Goal: Navigation & Orientation: Understand site structure

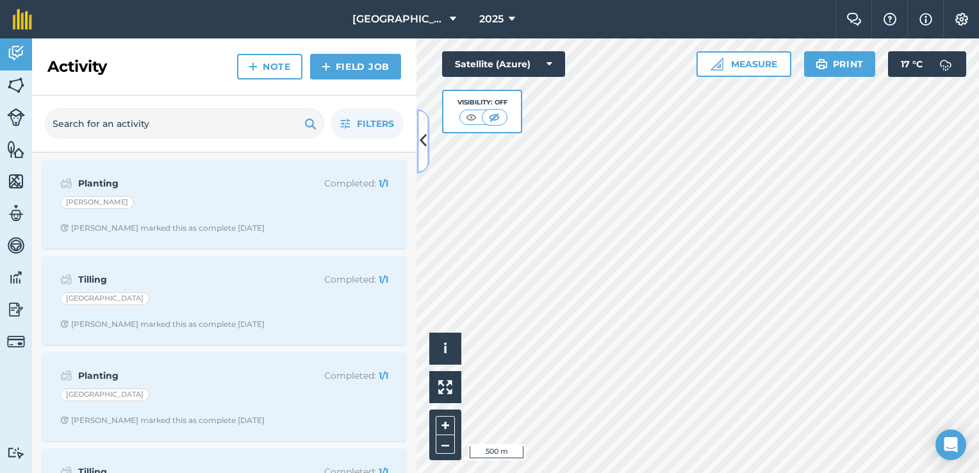
click at [420, 138] on icon at bounding box center [423, 141] width 7 height 22
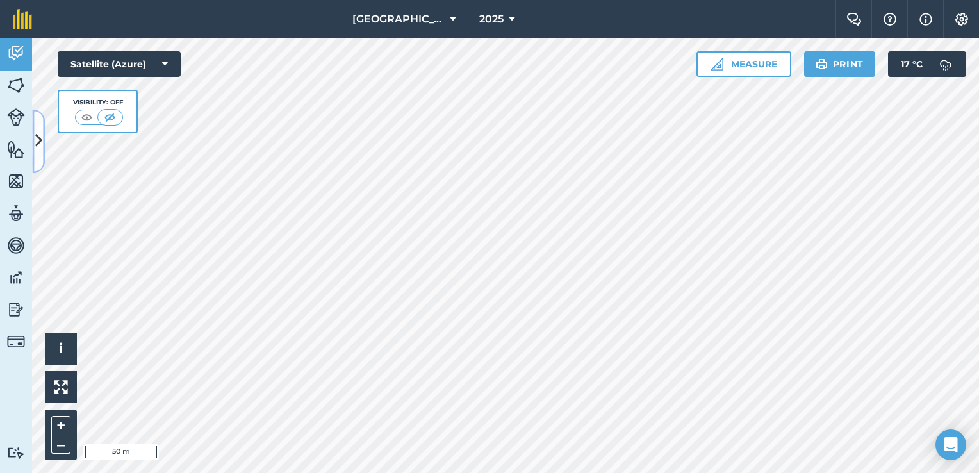
click at [44, 154] on button at bounding box center [38, 141] width 13 height 64
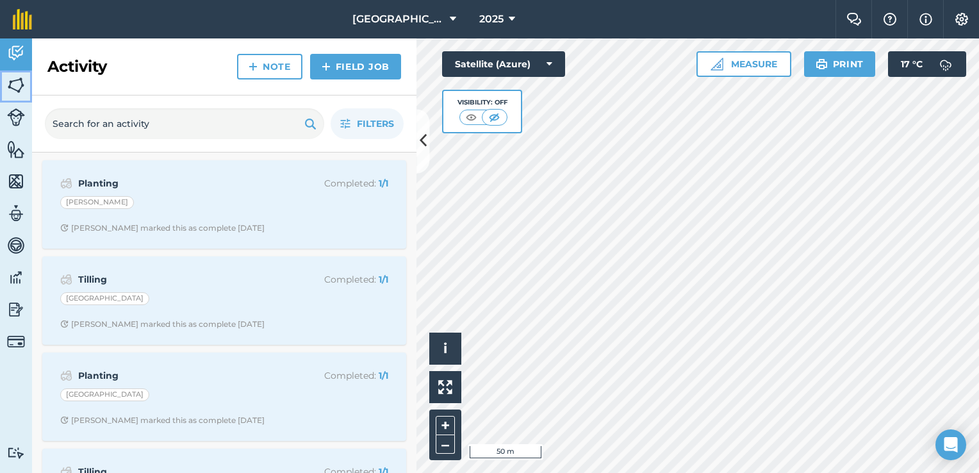
click at [17, 76] on img at bounding box center [16, 85] width 18 height 19
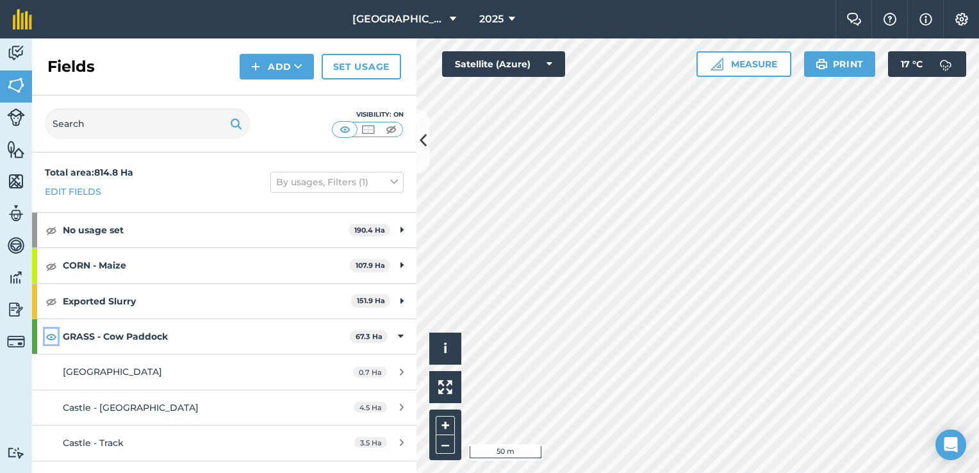
click at [51, 338] on img at bounding box center [52, 336] width 12 height 15
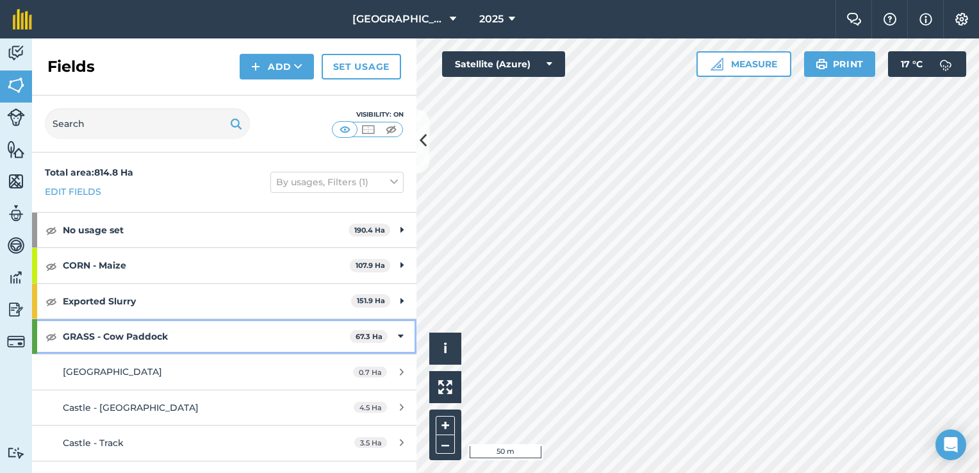
click at [398, 335] on icon at bounding box center [401, 336] width 6 height 14
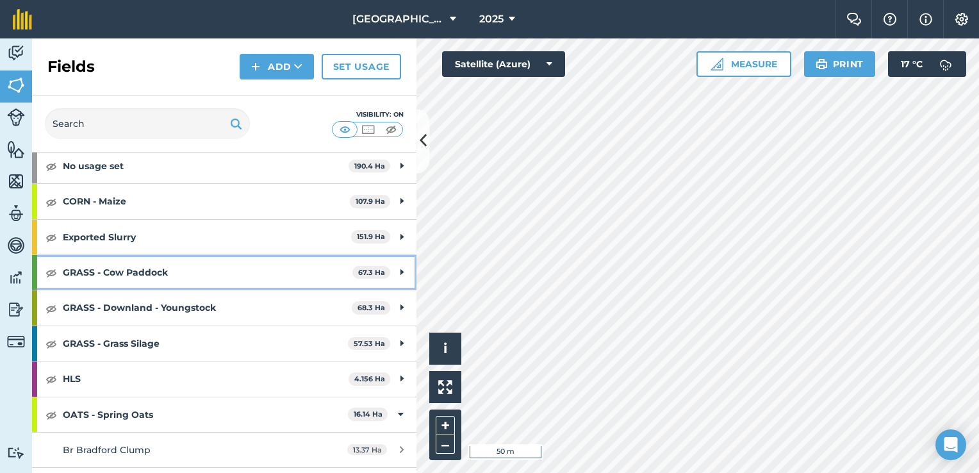
scroll to position [163, 0]
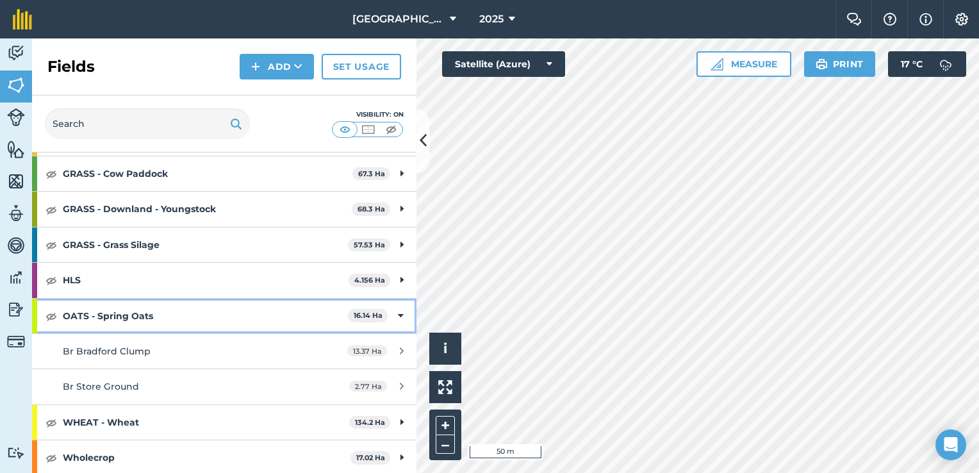
click at [398, 317] on icon at bounding box center [401, 316] width 6 height 14
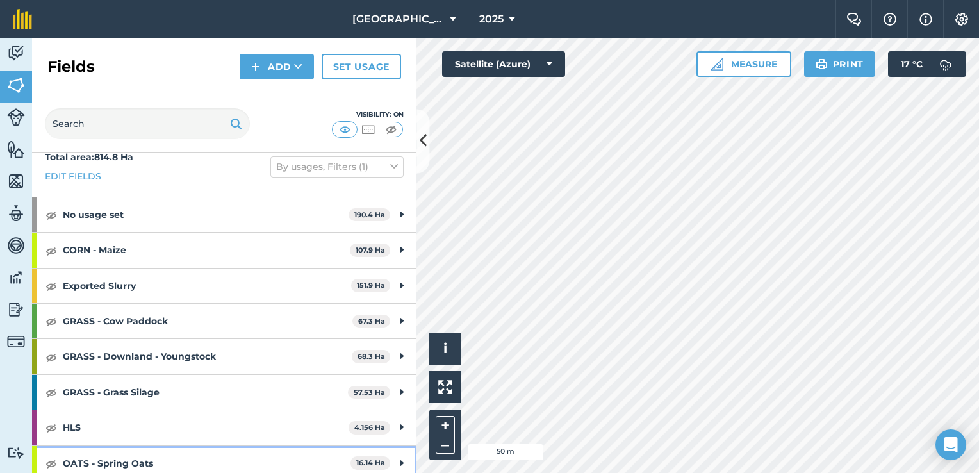
scroll to position [0, 0]
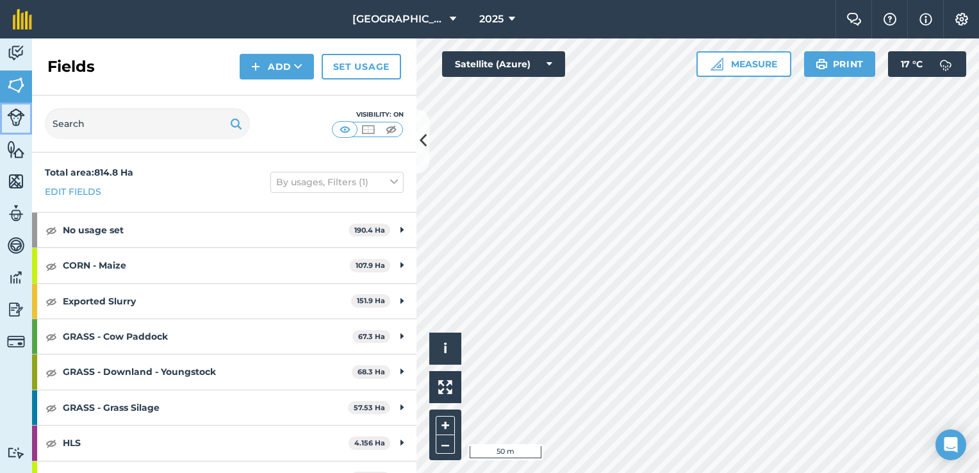
click at [13, 119] on img at bounding box center [16, 117] width 18 height 18
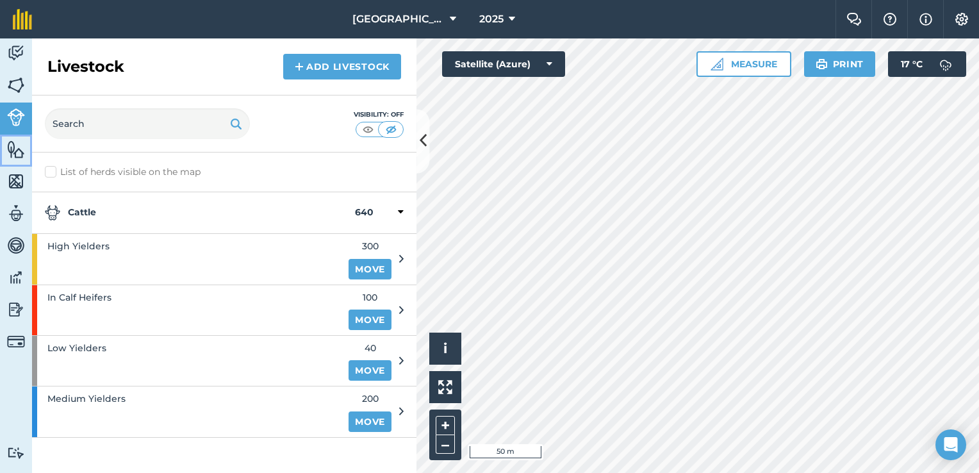
click at [17, 153] on img at bounding box center [16, 149] width 18 height 19
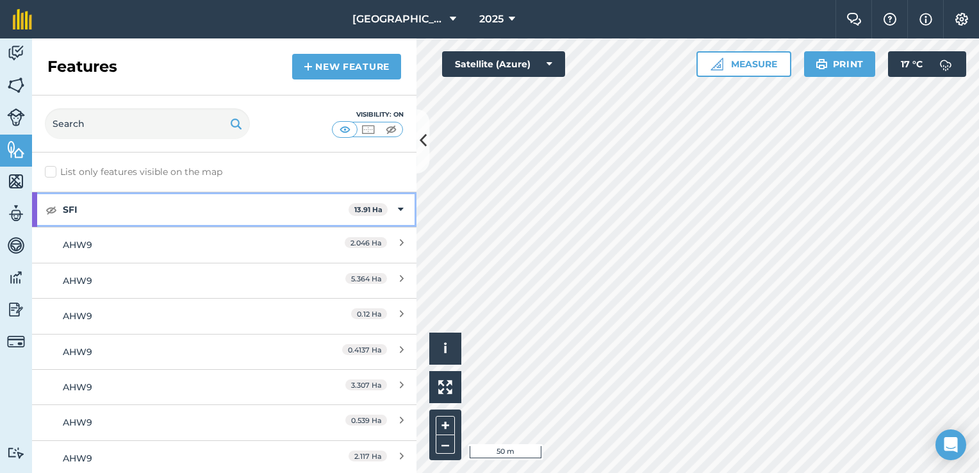
click at [387, 210] on div "SFI 13.91 Ha" at bounding box center [224, 209] width 385 height 35
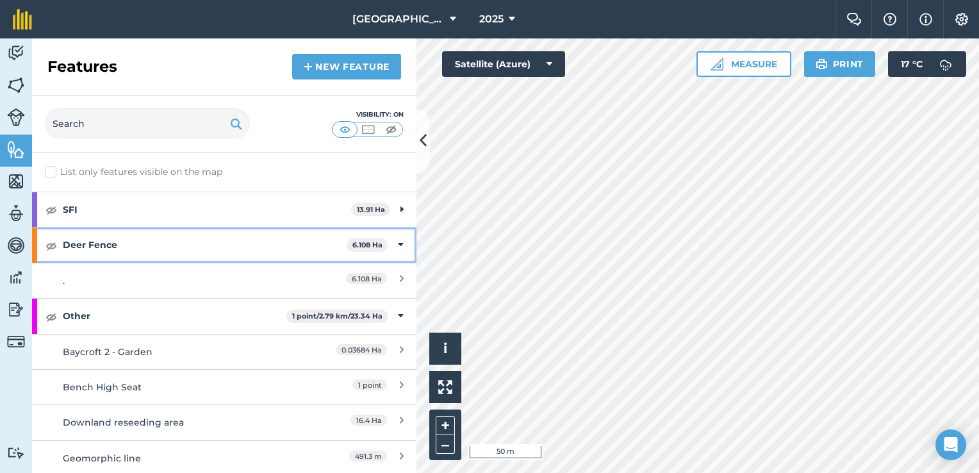
click at [398, 249] on icon at bounding box center [401, 245] width 6 height 14
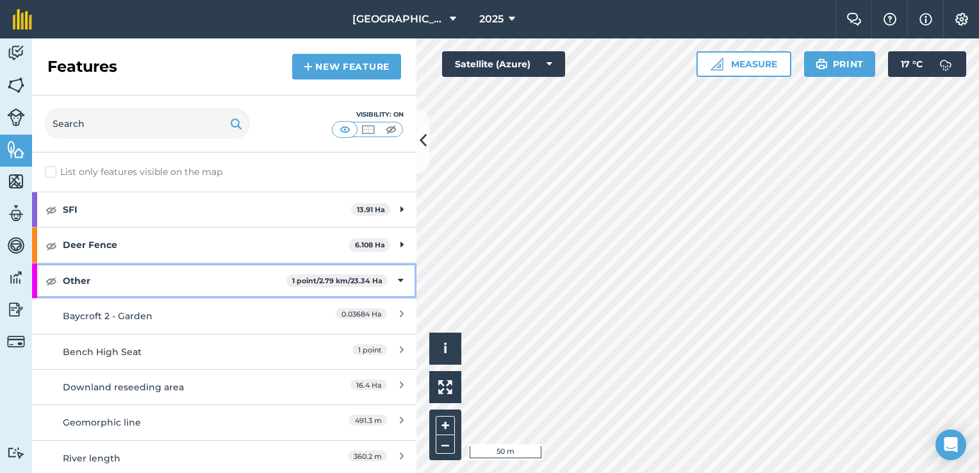
click at [398, 278] on icon at bounding box center [401, 281] width 6 height 14
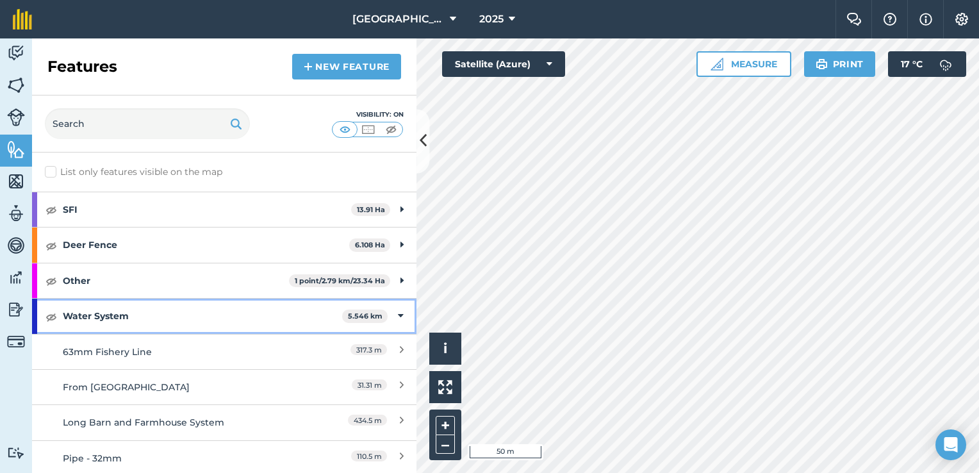
click at [398, 312] on icon at bounding box center [401, 316] width 6 height 14
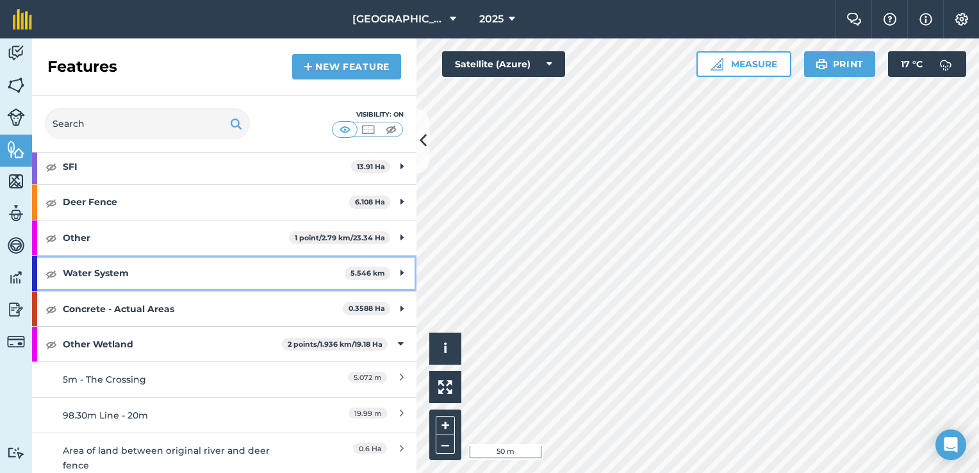
scroll to position [128, 0]
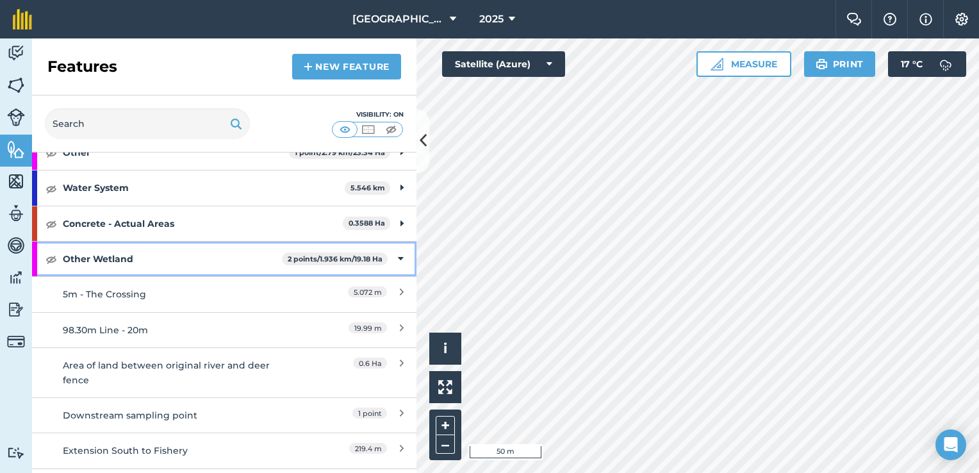
click at [396, 260] on div "Other Wetland 2 points / 1.936 km / 19.18 Ha" at bounding box center [224, 259] width 385 height 35
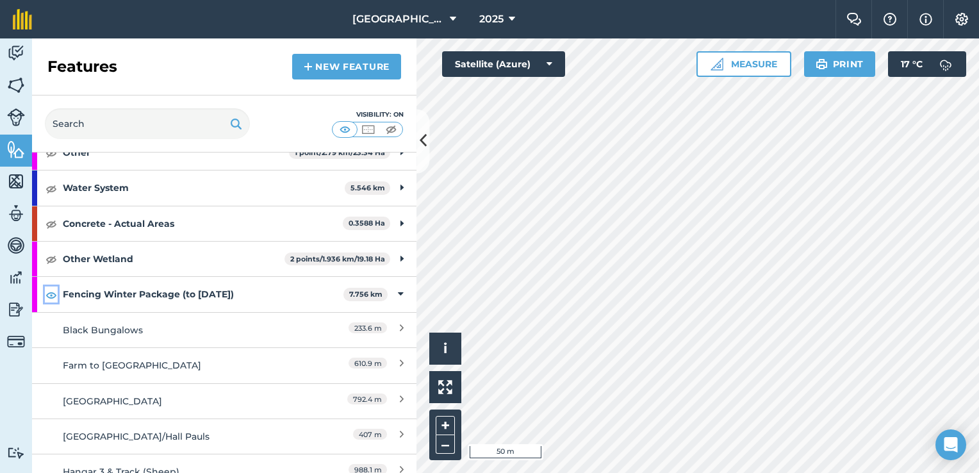
click at [50, 297] on img at bounding box center [52, 294] width 12 height 15
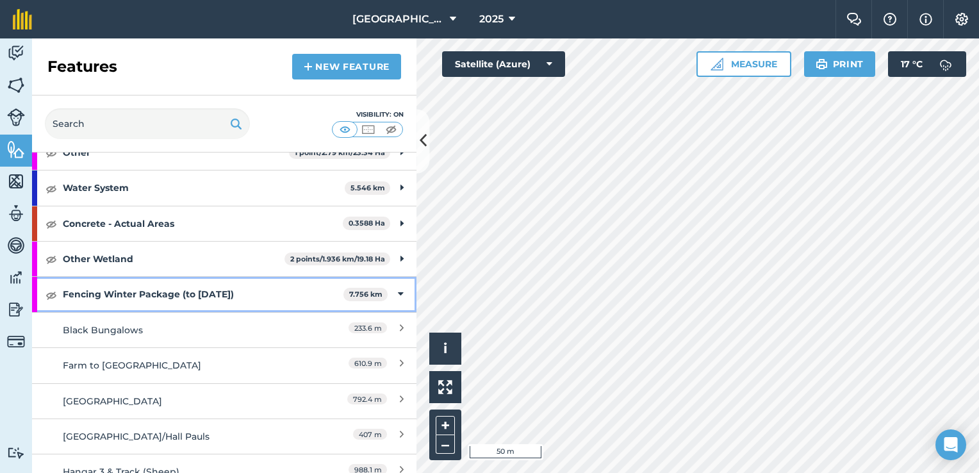
click at [397, 294] on div "Fencing Winter Package (to [DATE]) 7.756 km" at bounding box center [224, 294] width 385 height 35
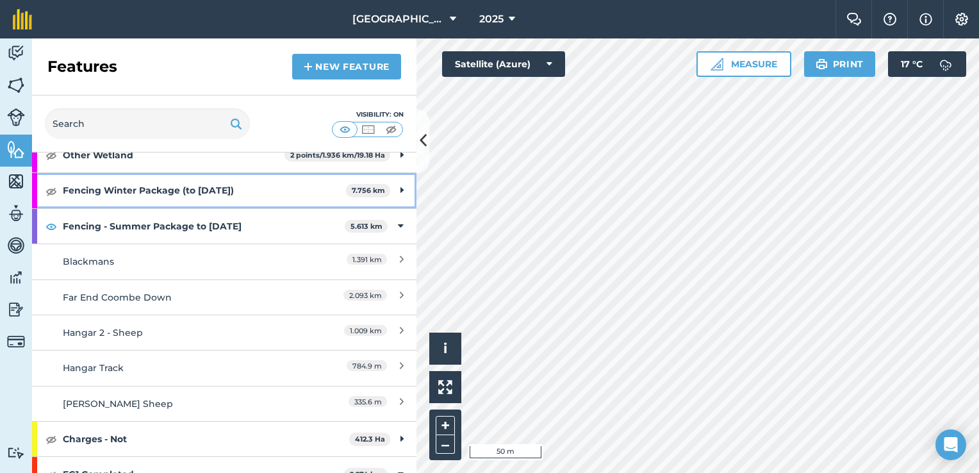
scroll to position [256, 0]
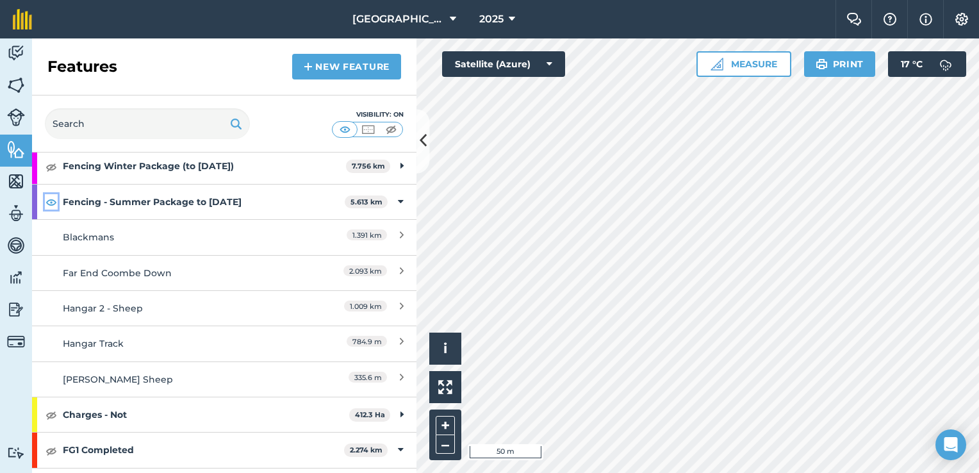
click at [53, 199] on img at bounding box center [52, 201] width 12 height 15
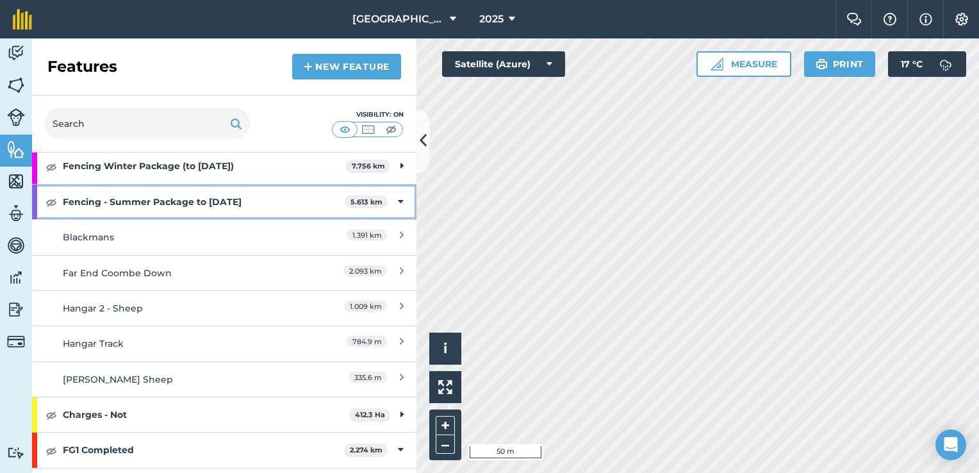
click at [399, 204] on div "Fencing - Summer Package to [DATE] 5.613 km" at bounding box center [224, 202] width 385 height 35
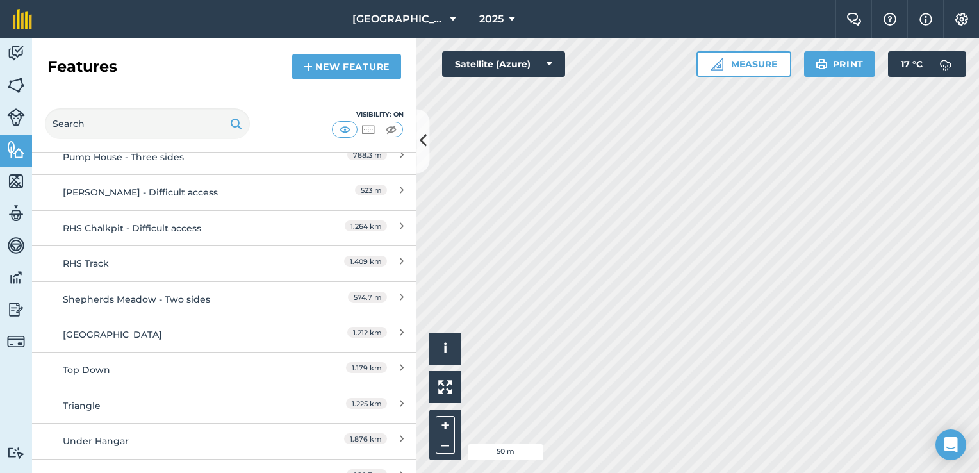
scroll to position [10615, 0]
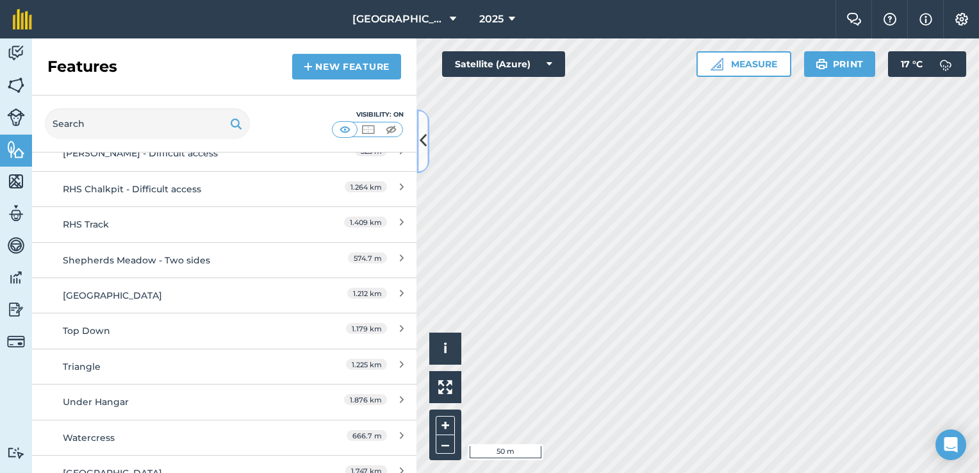
click at [428, 150] on button at bounding box center [423, 141] width 13 height 64
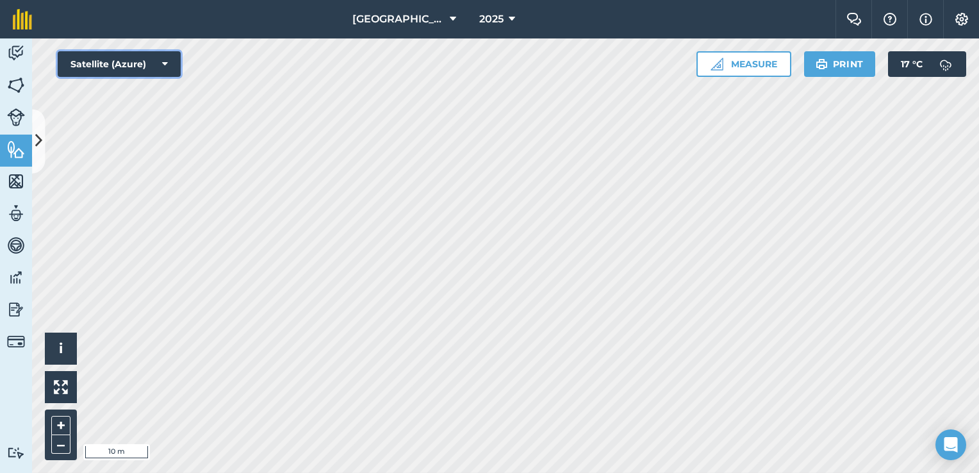
click at [144, 59] on button "Satellite (Azure)" at bounding box center [119, 64] width 123 height 26
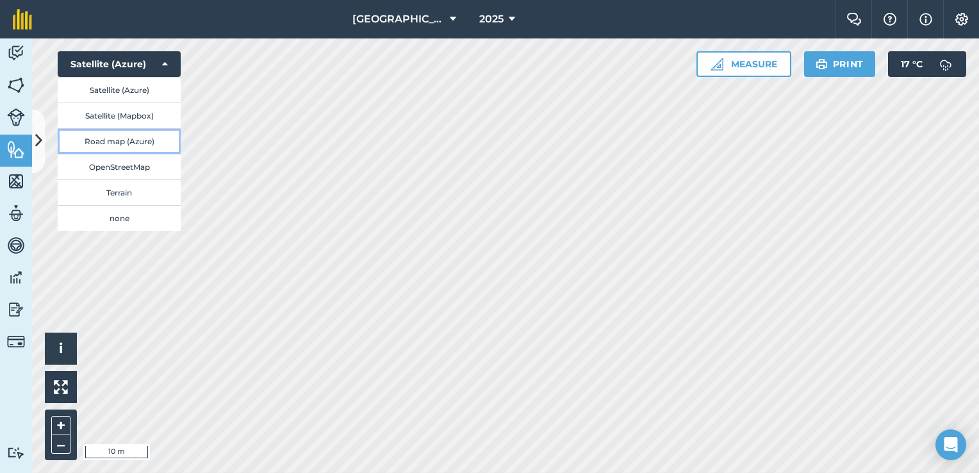
click at [138, 142] on button "Road map (Azure)" at bounding box center [119, 141] width 123 height 26
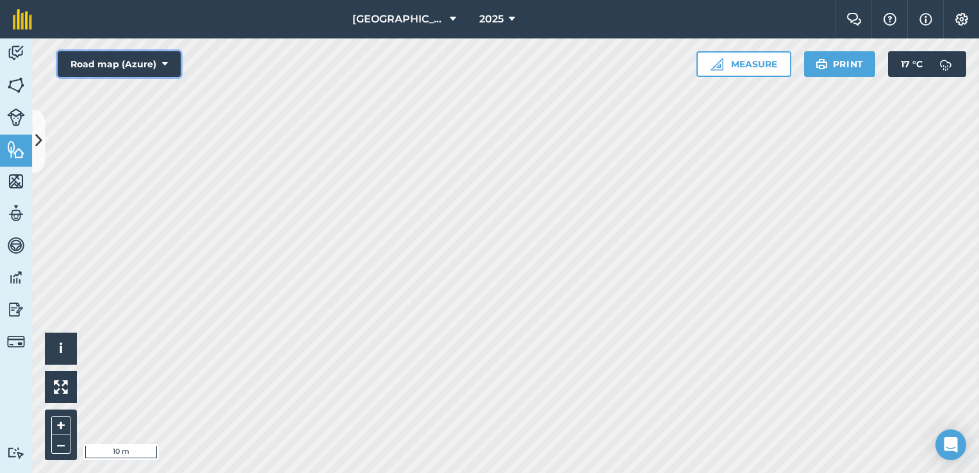
click at [131, 53] on button "Road map (Azure)" at bounding box center [119, 64] width 123 height 26
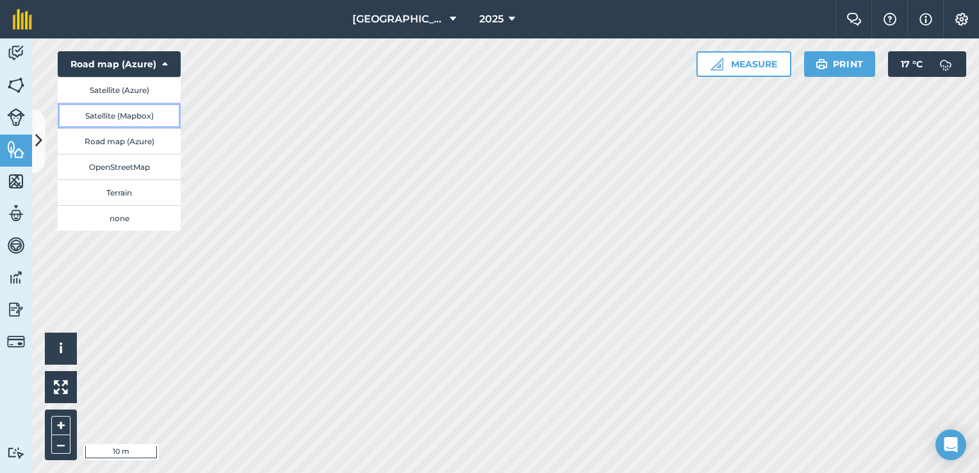
click at [135, 112] on button "Satellite (Mapbox)" at bounding box center [119, 116] width 123 height 26
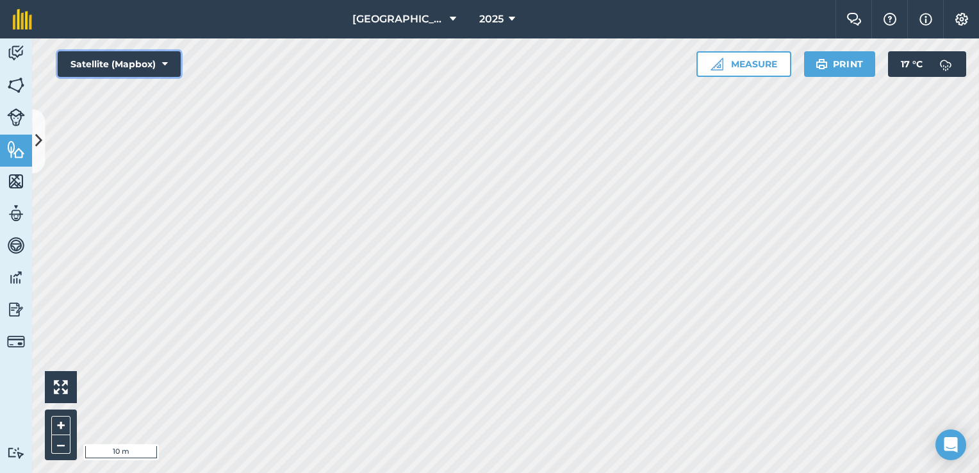
click at [130, 64] on button "Satellite (Mapbox)" at bounding box center [119, 64] width 123 height 26
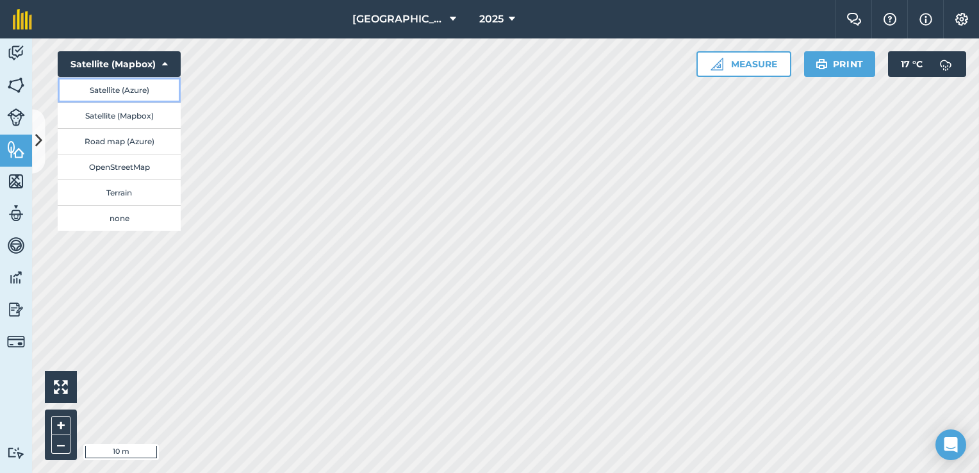
click at [140, 95] on button "Satellite (Azure)" at bounding box center [119, 90] width 123 height 26
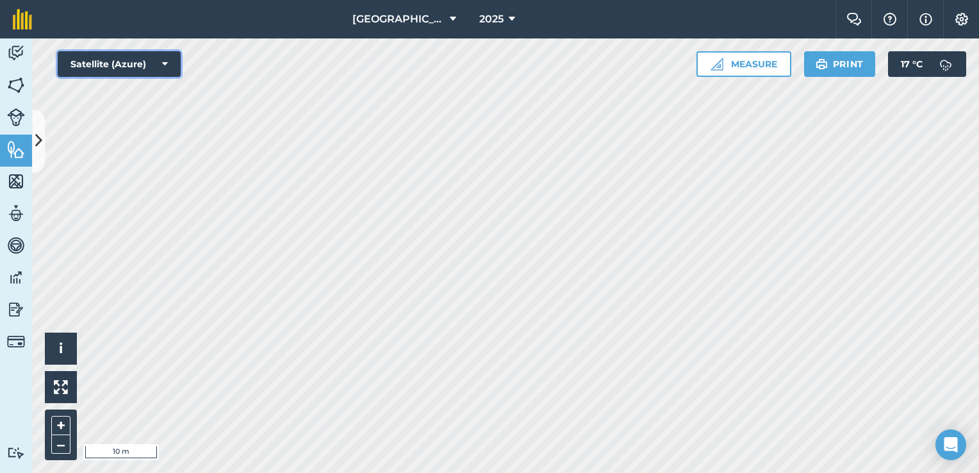
click at [142, 64] on button "Satellite (Azure)" at bounding box center [119, 64] width 123 height 26
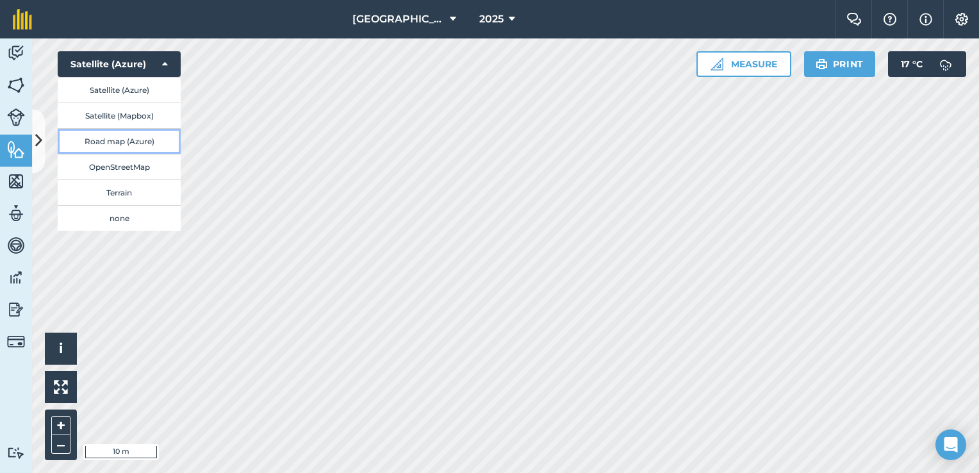
click at [149, 142] on button "Road map (Azure)" at bounding box center [119, 141] width 123 height 26
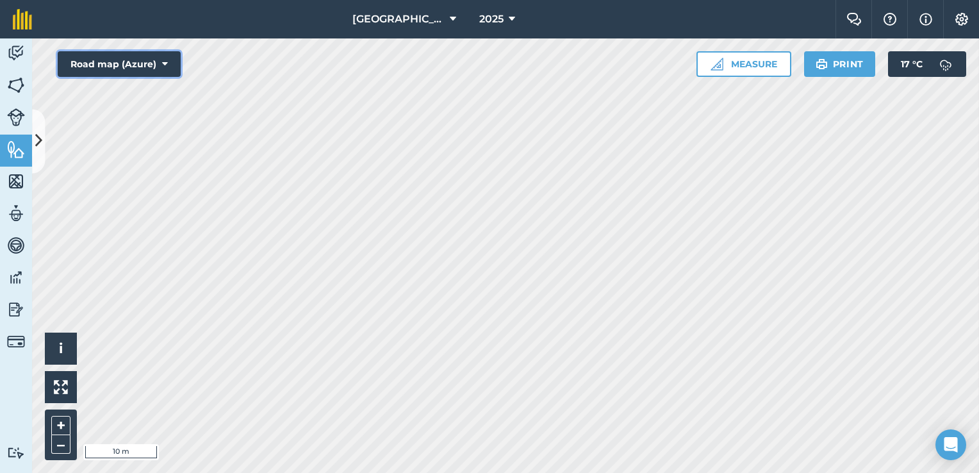
click at [124, 62] on button "Road map (Azure)" at bounding box center [119, 64] width 123 height 26
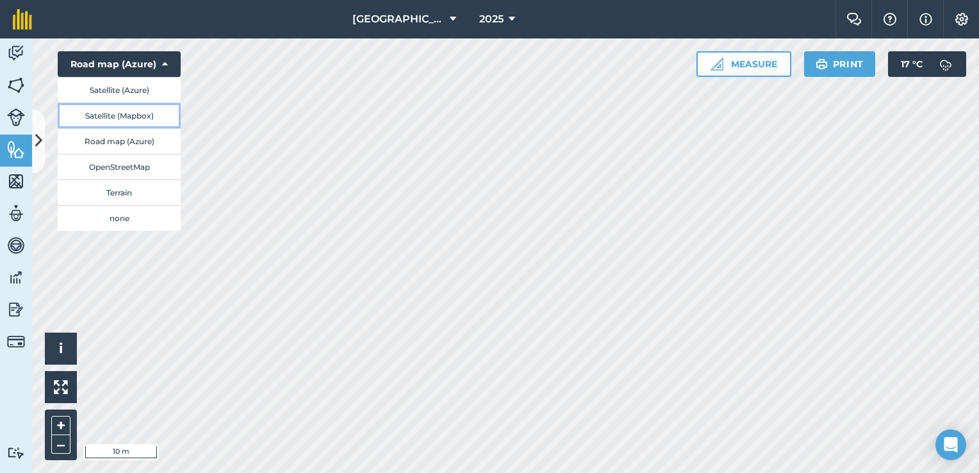
click at [131, 116] on button "Satellite (Mapbox)" at bounding box center [119, 116] width 123 height 26
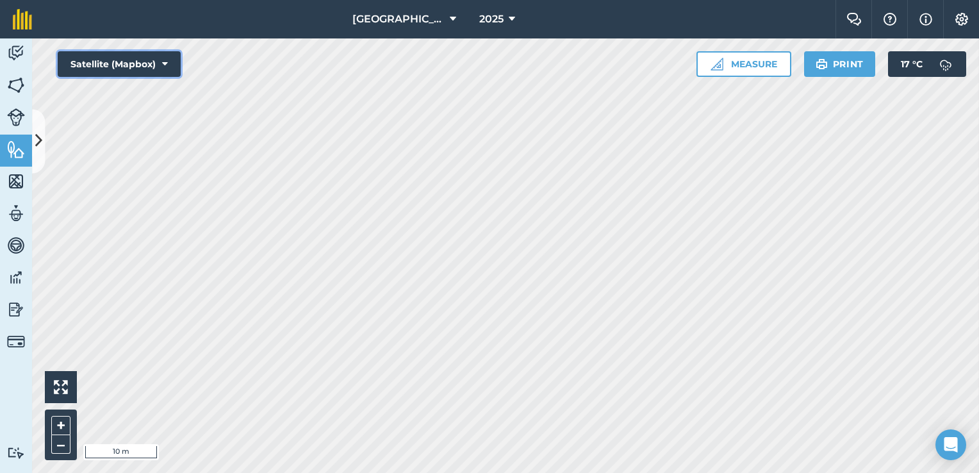
click at [157, 54] on button "Satellite (Mapbox)" at bounding box center [119, 64] width 123 height 26
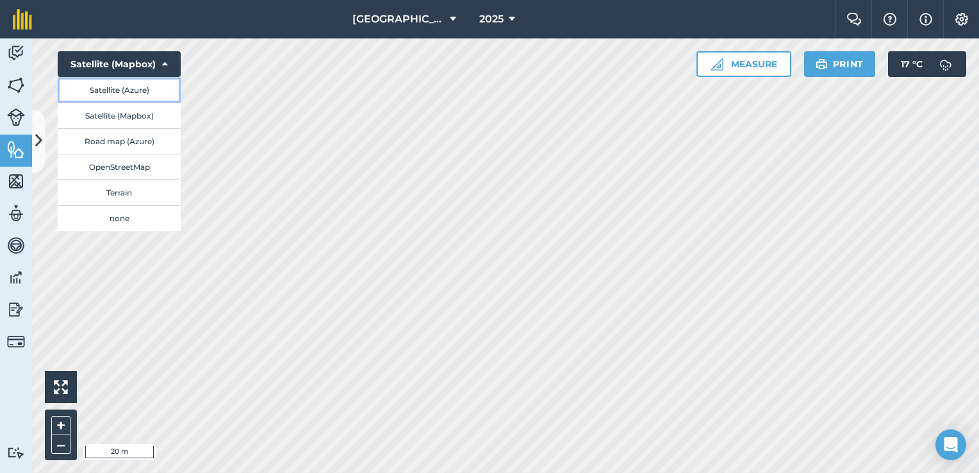
click at [128, 90] on button "Satellite (Azure)" at bounding box center [119, 90] width 123 height 26
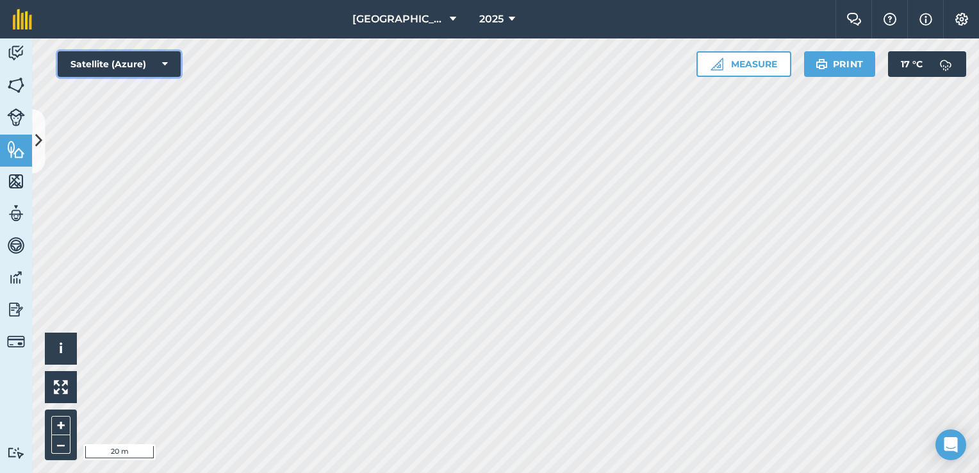
click at [151, 62] on button "Satellite (Azure)" at bounding box center [119, 64] width 123 height 26
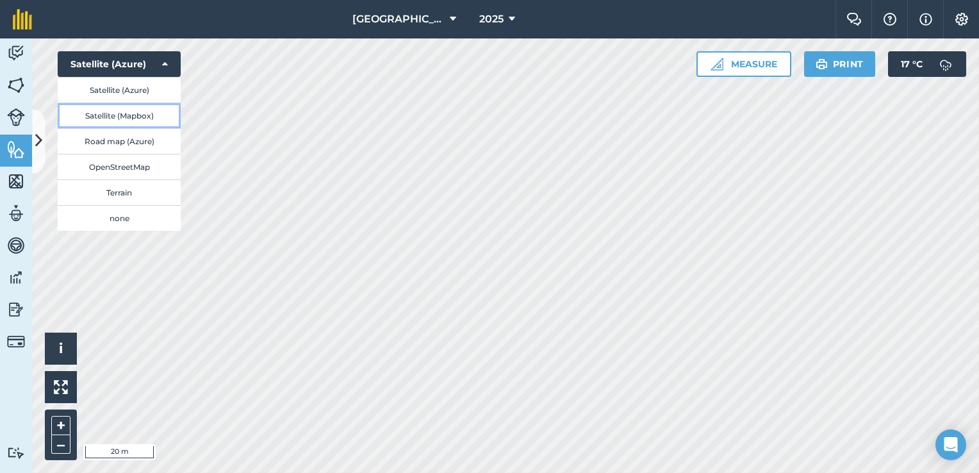
click at [140, 113] on button "Satellite (Mapbox)" at bounding box center [119, 116] width 123 height 26
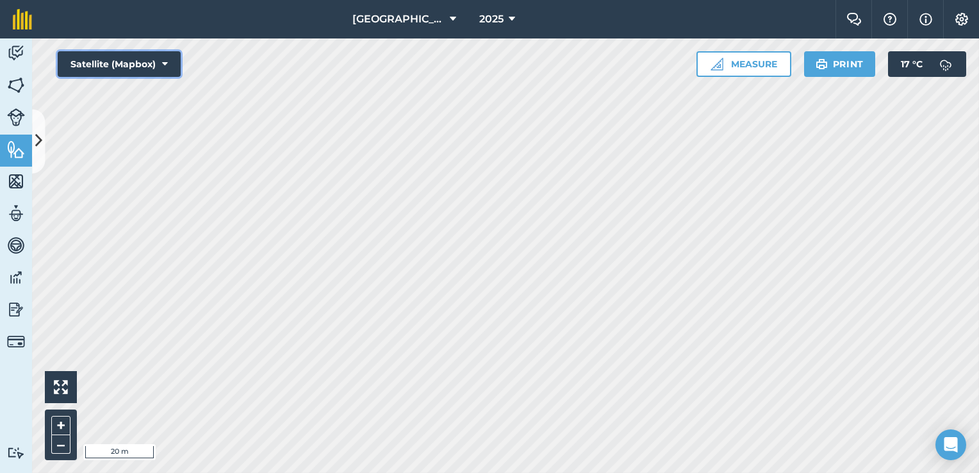
click at [167, 63] on icon at bounding box center [165, 64] width 6 height 13
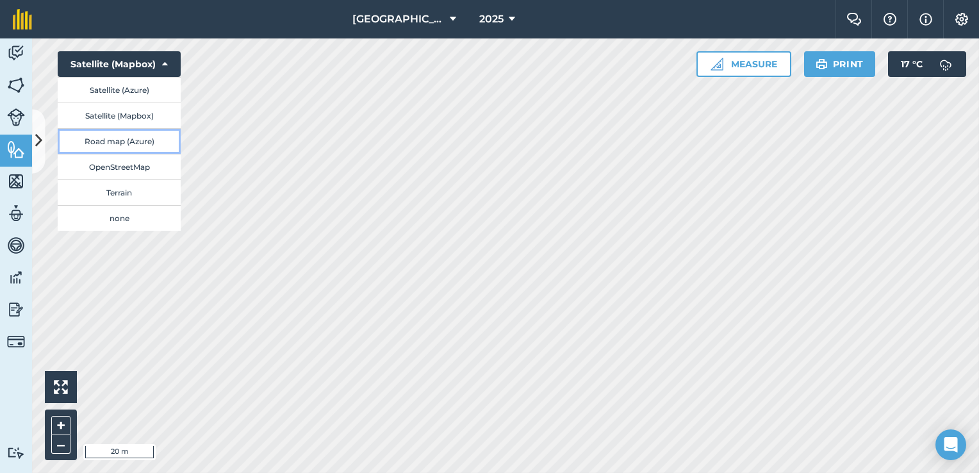
click at [134, 142] on button "Road map (Azure)" at bounding box center [119, 141] width 123 height 26
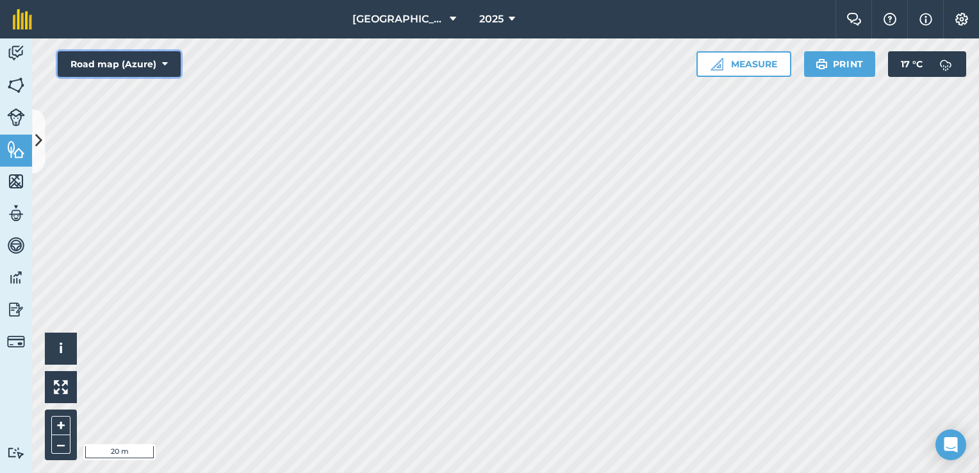
click at [162, 65] on button "Road map (Azure)" at bounding box center [119, 64] width 123 height 26
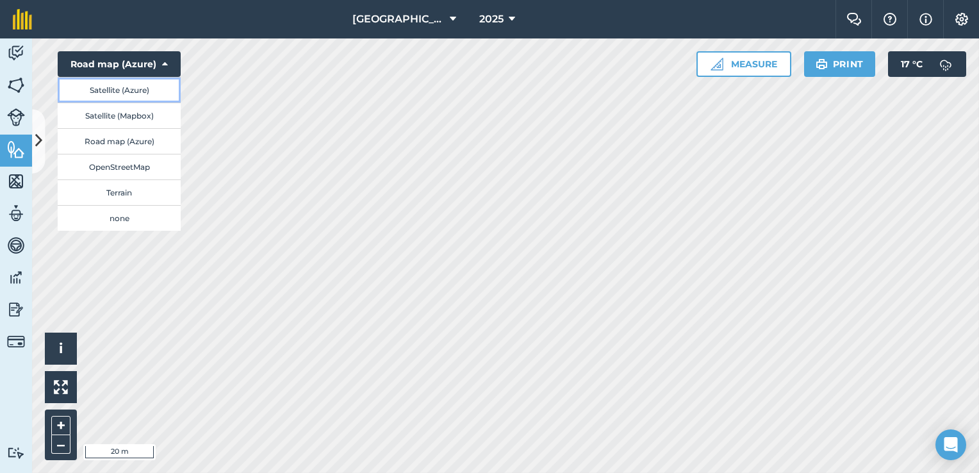
click at [154, 90] on button "Satellite (Azure)" at bounding box center [119, 90] width 123 height 26
